Goal: Information Seeking & Learning: Learn about a topic

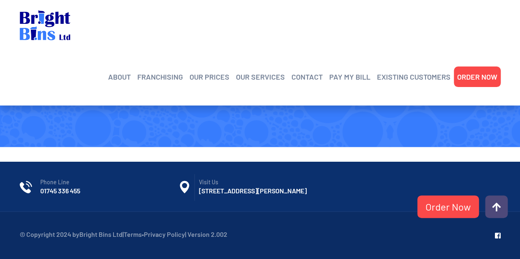
scroll to position [1888, 0]
click at [223, 71] on link "OUR PRICES" at bounding box center [210, 77] width 40 height 12
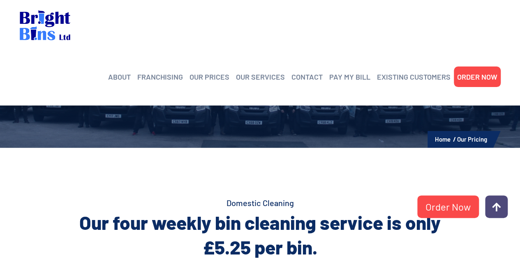
scroll to position [57, 0]
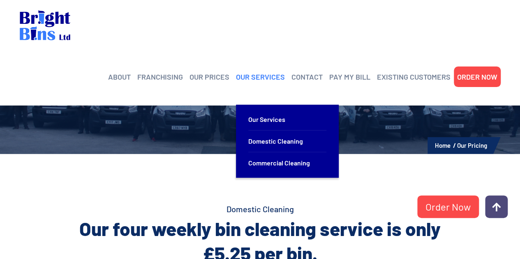
click at [256, 71] on link "OUR SERVICES" at bounding box center [260, 77] width 49 height 12
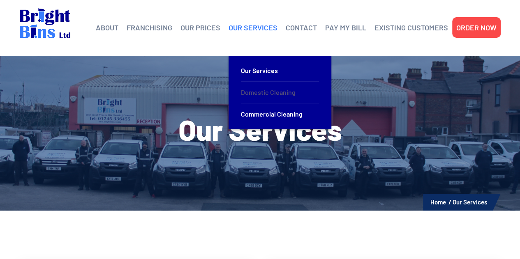
click at [273, 88] on link "Domestic Cleaning" at bounding box center [280, 93] width 78 height 22
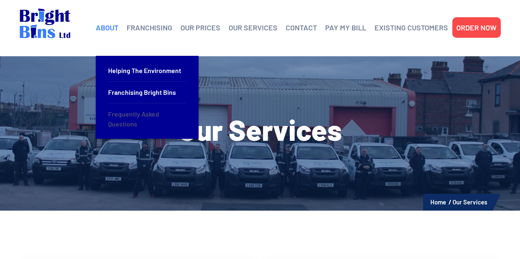
click at [132, 114] on link "Frequently Asked Questions" at bounding box center [147, 119] width 78 height 31
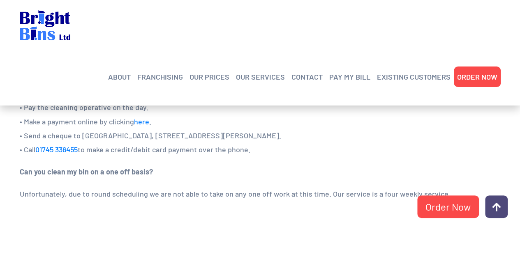
scroll to position [664, 0]
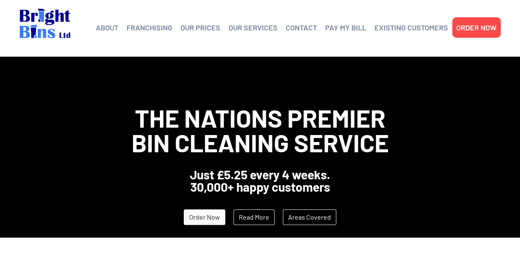
scroll to position [1869, 0]
